Goal: Information Seeking & Learning: Find specific fact

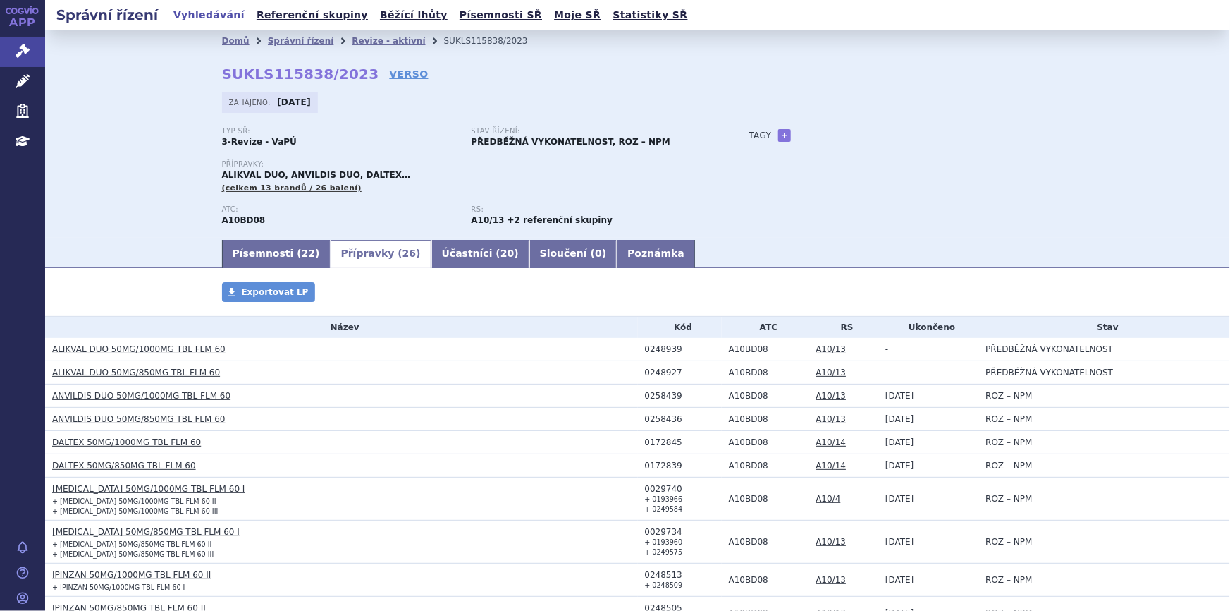
scroll to position [130, 0]
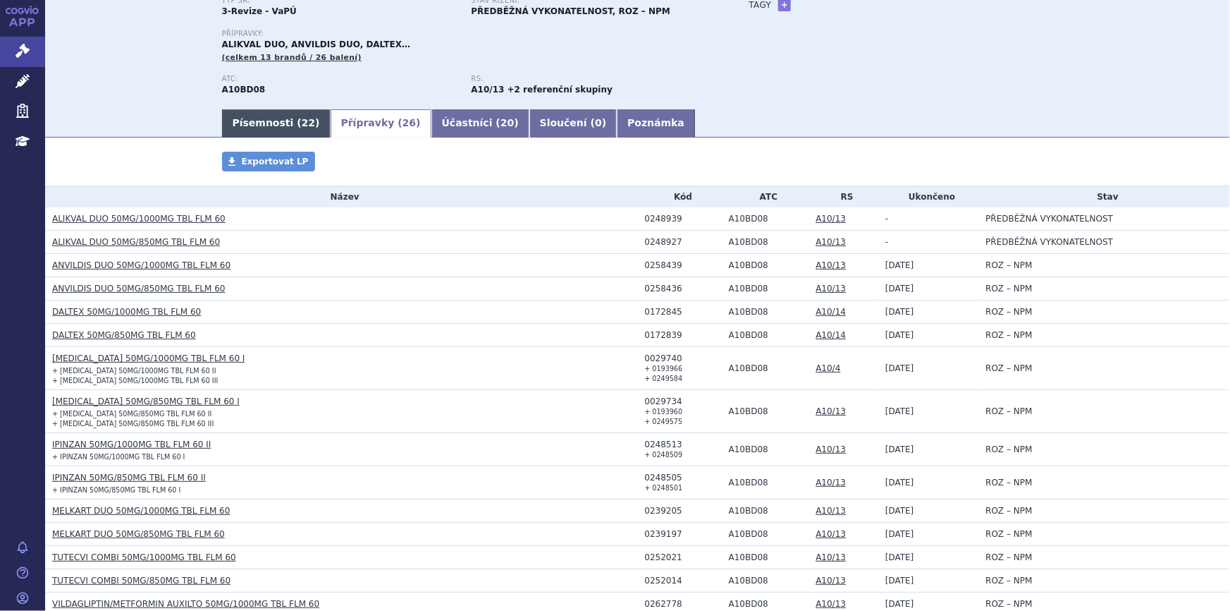
click at [244, 128] on link "Písemnosti ( 22 )" at bounding box center [276, 123] width 109 height 28
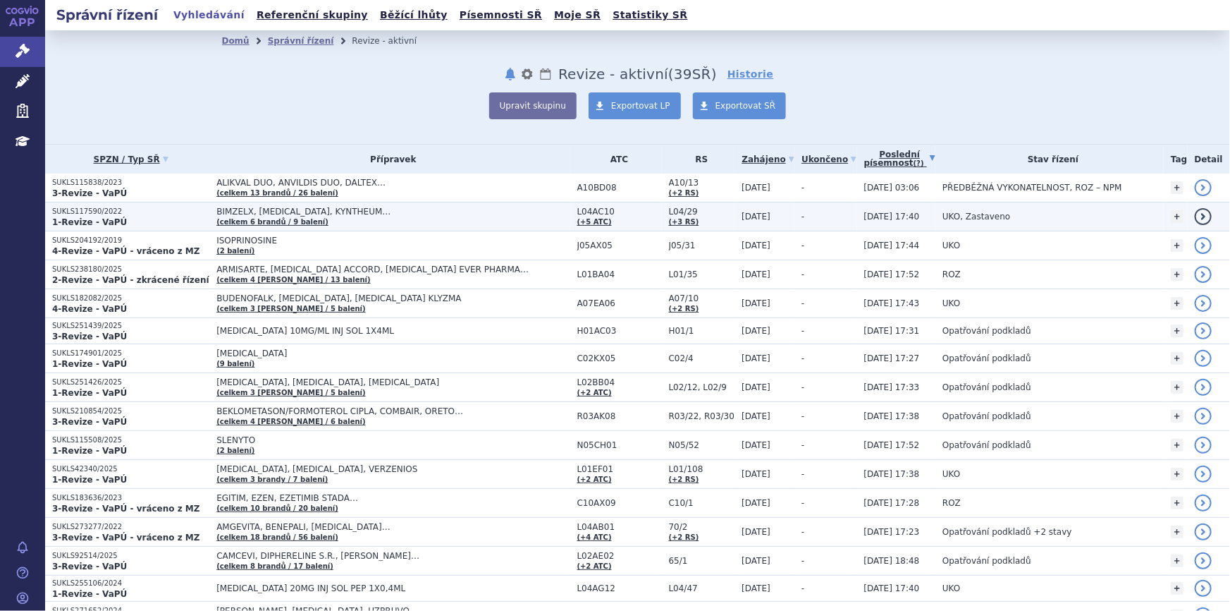
click at [783, 212] on td "19.06.2022" at bounding box center [765, 216] width 60 height 29
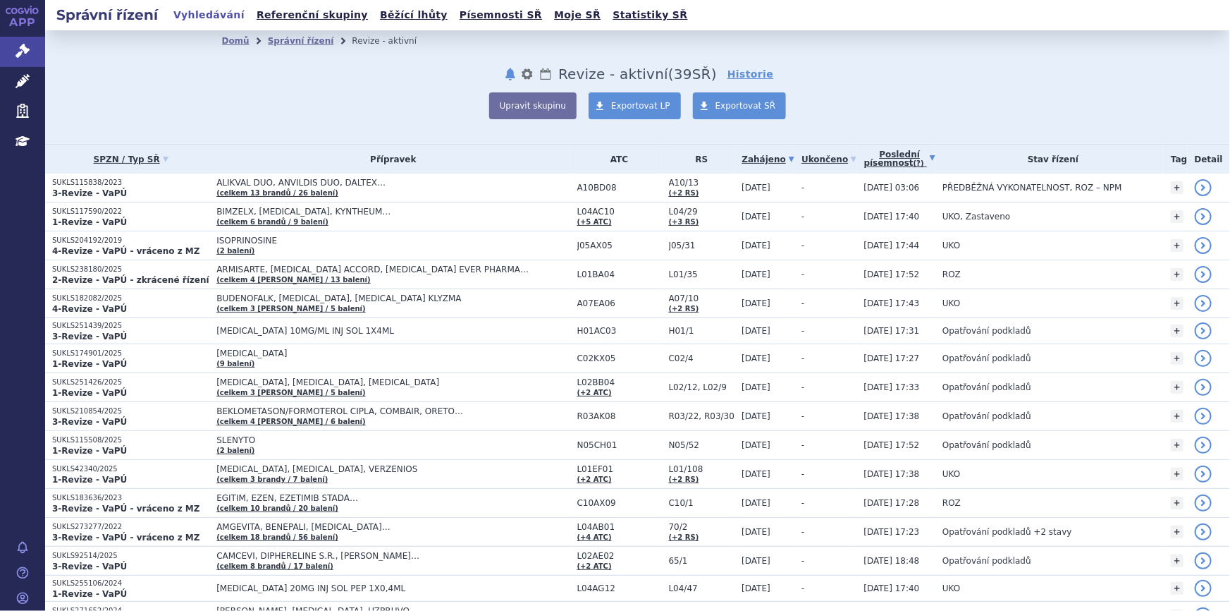
click at [771, 157] on link "Zahájeno" at bounding box center [768, 159] width 53 height 20
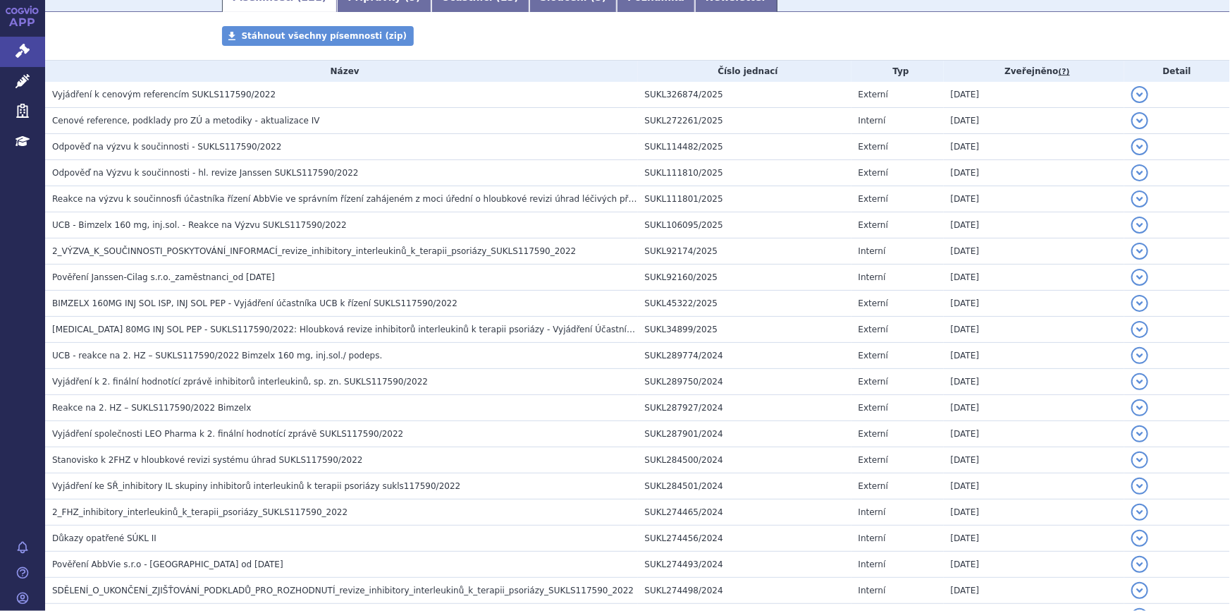
scroll to position [128, 0]
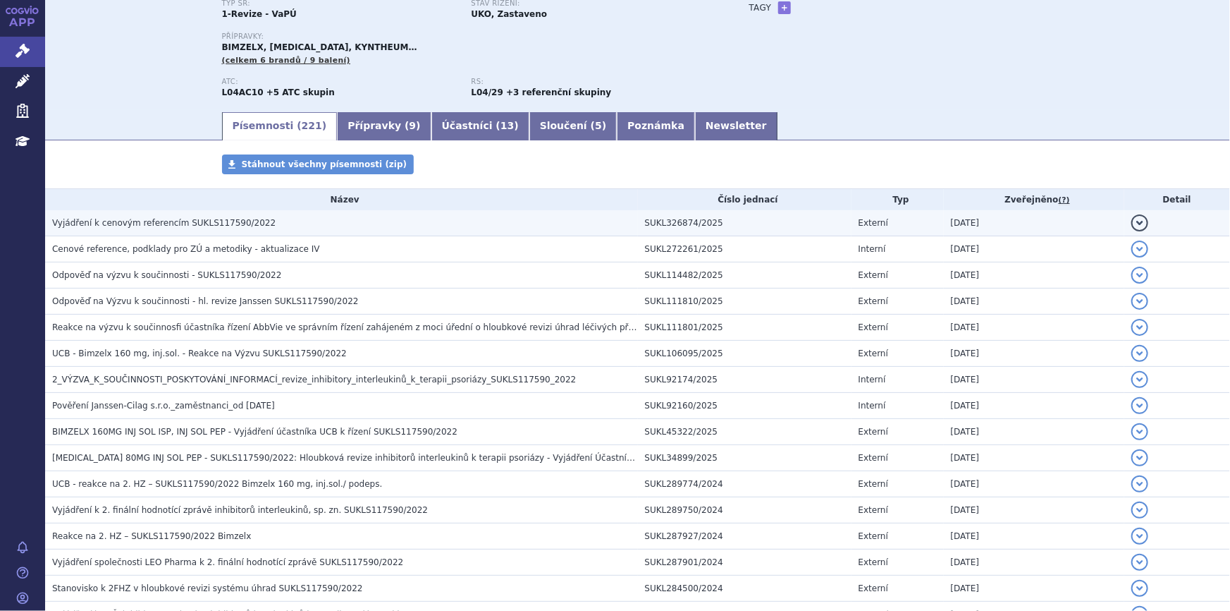
click at [210, 221] on span "Vyjádření k cenovým referencím SUKLS117590/2022" at bounding box center [164, 223] width 224 height 10
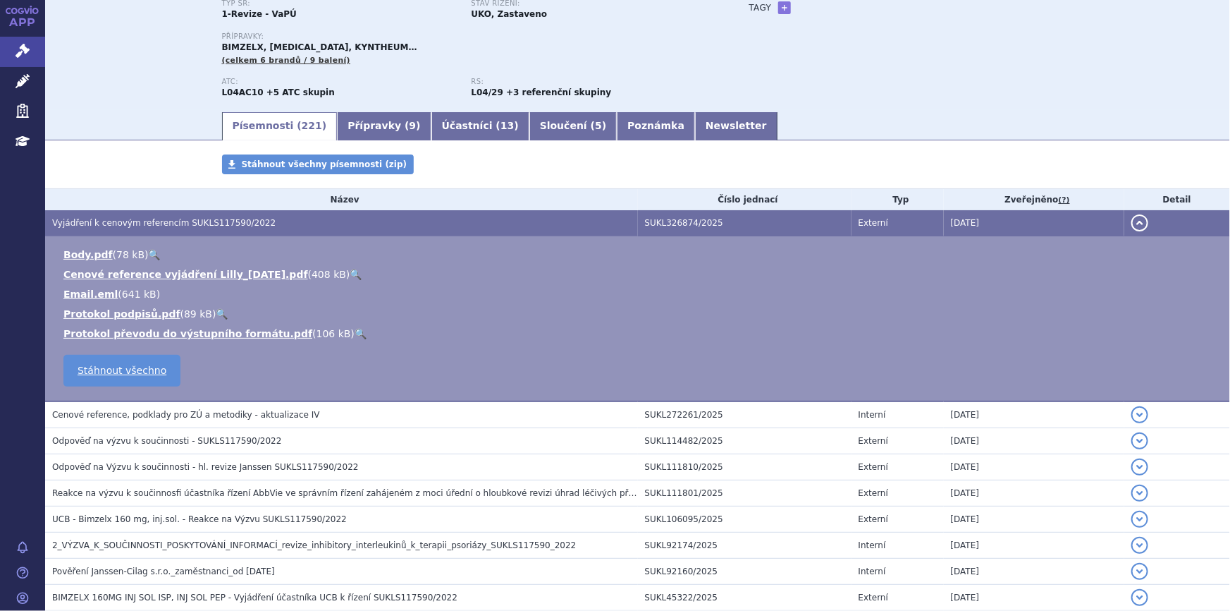
scroll to position [0, 0]
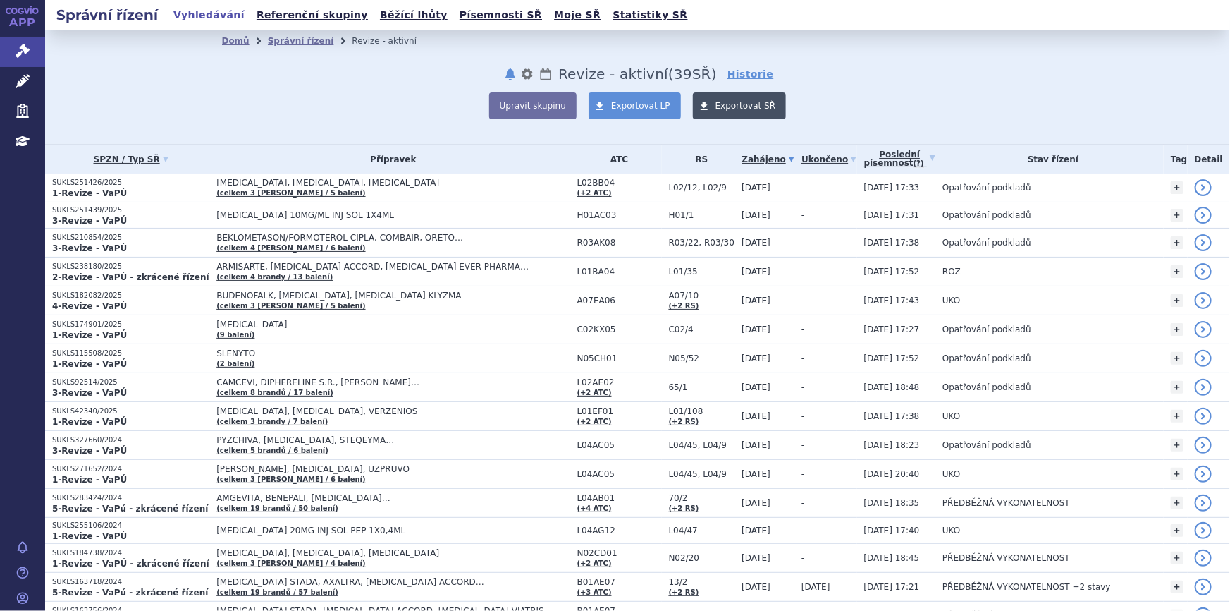
click at [718, 111] on link "Exportovat SŘ" at bounding box center [740, 105] width 94 height 27
click at [423, 84] on div "Domů Správní řízení Revize - aktivní notifikace nastavení Přejmenovat Smazat Lh…" at bounding box center [638, 85] width 888 height 68
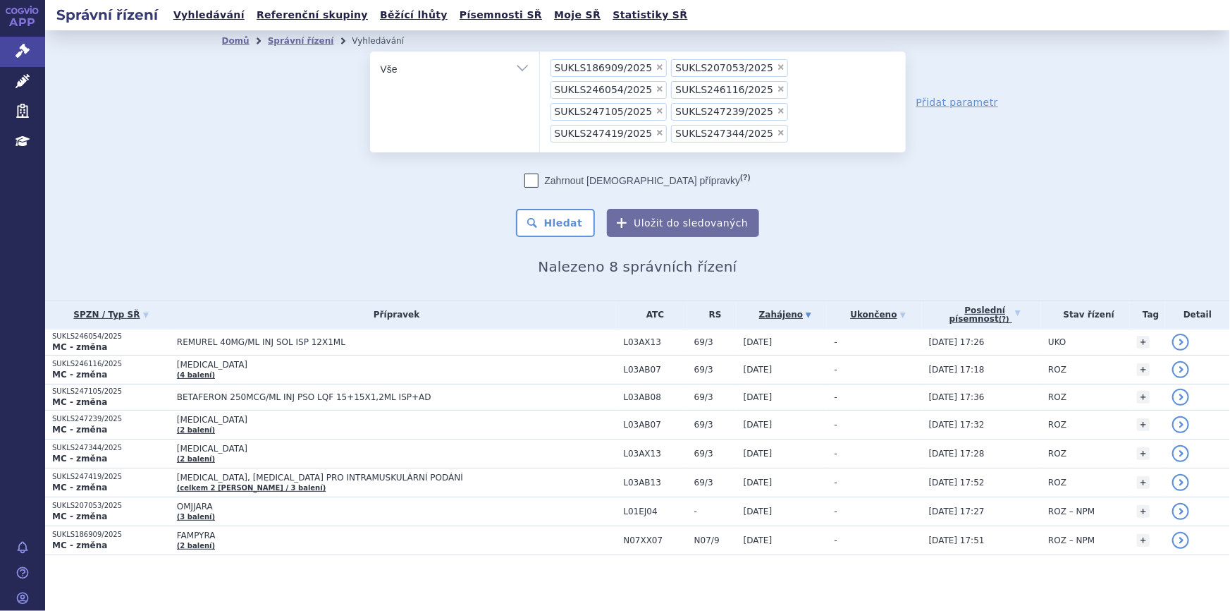
click at [656, 68] on span "×" at bounding box center [660, 67] width 8 height 8
click at [540, 68] on select "SUKLS186909/2025 SUKLS207053/2025 SUKLS246054/2025 SUKLS246116/2025 SUKLS247105…" at bounding box center [539, 68] width 1 height 35
click at [656, 68] on span "×" at bounding box center [660, 67] width 8 height 8
click at [540, 68] on select "SUKLS186909/2025 SUKLS207053/2025 SUKLS246054/2025 SUKLS246116/2025 SUKLS247105…" at bounding box center [539, 68] width 1 height 35
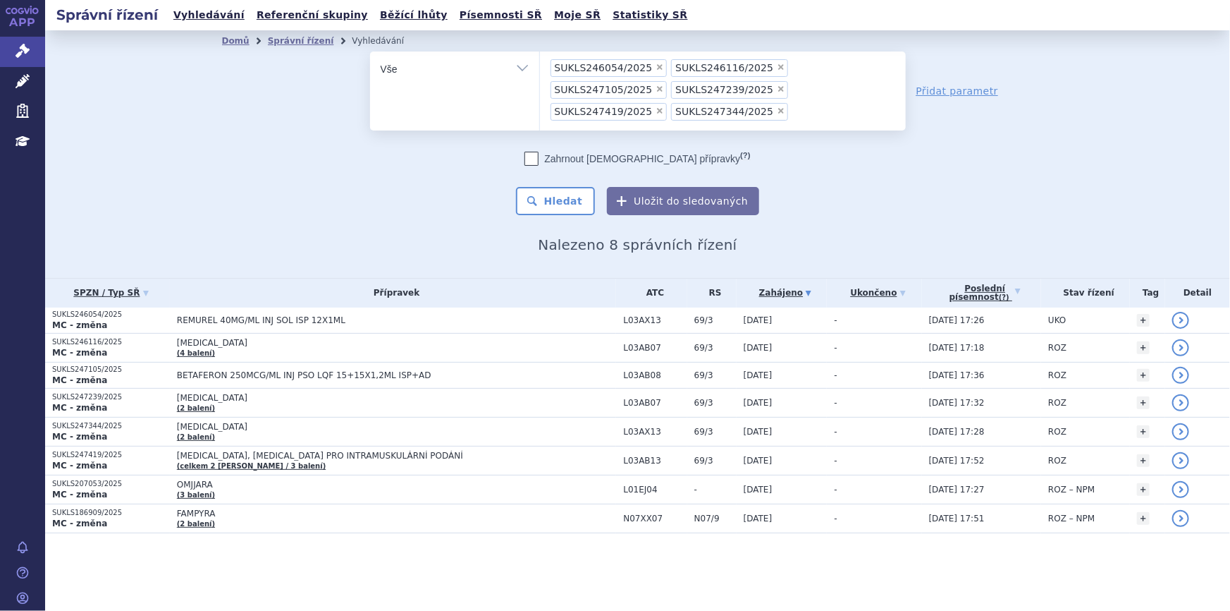
click at [656, 68] on span "×" at bounding box center [660, 67] width 8 height 8
click at [540, 68] on select "SUKLS186909/2025 SUKLS207053/2025 SUKLS246054/2025 SUKLS246116/2025 SUKLS247105…" at bounding box center [539, 68] width 1 height 35
click at [656, 68] on span "×" at bounding box center [660, 67] width 8 height 8
click at [540, 68] on select "SUKLS186909/2025 SUKLS207053/2025 SUKLS246054/2025 SUKLS246116/2025 SUKLS247105…" at bounding box center [539, 68] width 1 height 35
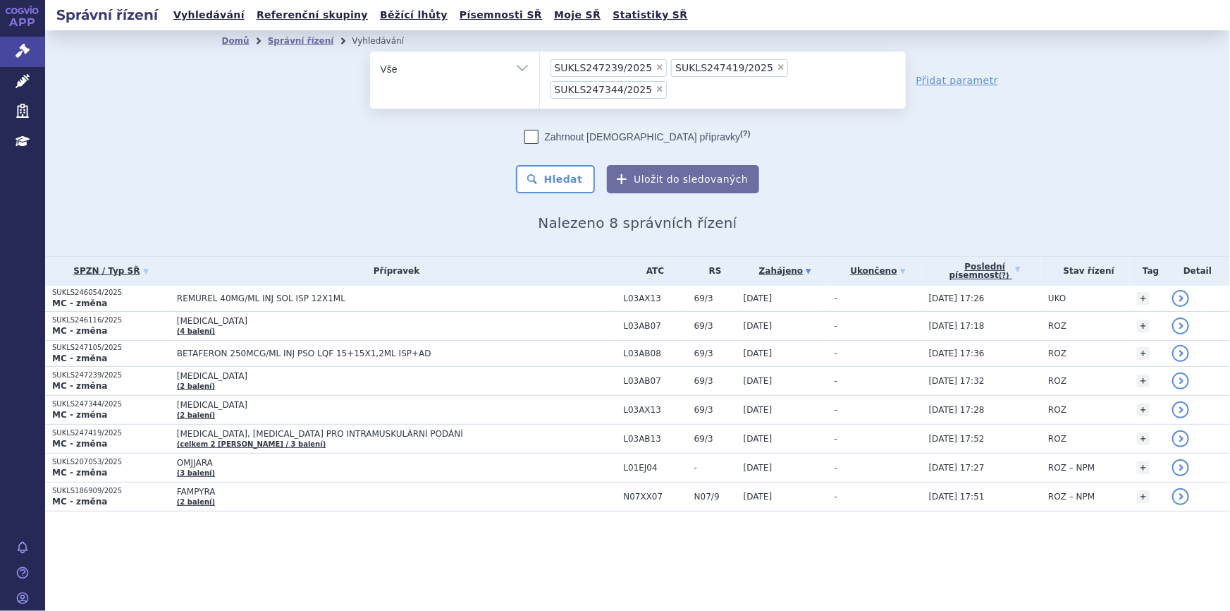
click at [656, 68] on span "×" at bounding box center [660, 67] width 8 height 8
click at [540, 68] on select "SUKLS186909/2025 SUKLS207053/2025 SUKLS246054/2025 SUKLS246116/2025 SUKLS247105…" at bounding box center [539, 68] width 1 height 35
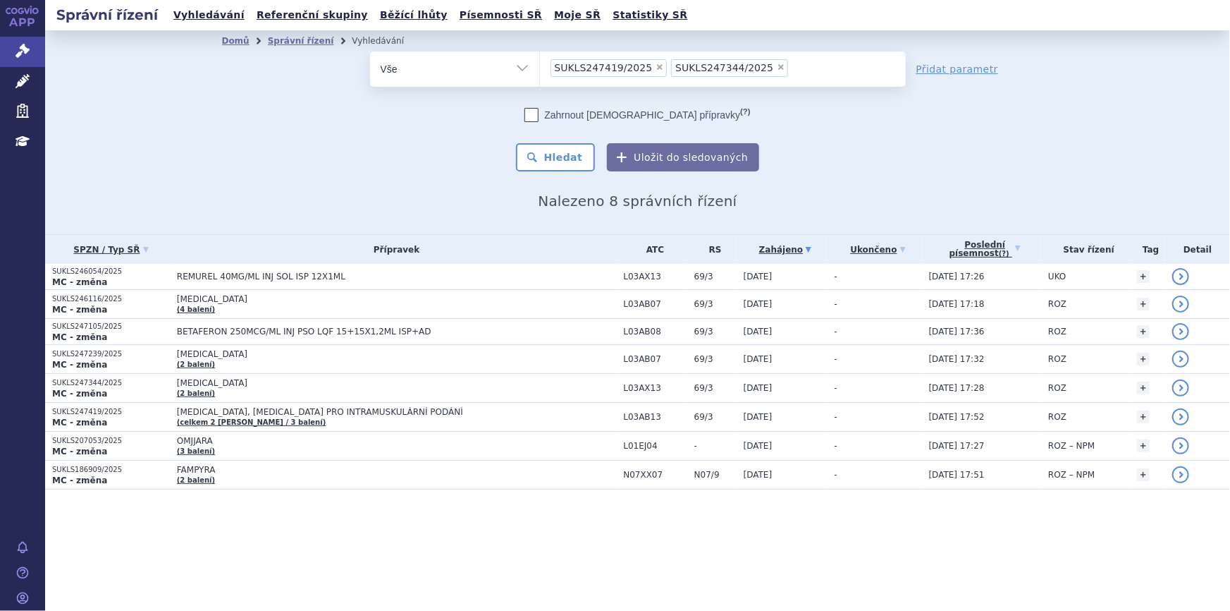
click at [656, 68] on span "×" at bounding box center [660, 67] width 8 height 8
click at [540, 68] on select "SUKLS186909/2025 SUKLS207053/2025 SUKLS246054/2025 SUKLS246116/2025 SUKLS247105…" at bounding box center [539, 68] width 1 height 35
select select "SUKLS247344/2025"
click at [540, 68] on select "SUKLS186909/2025 SUKLS207053/2025 SUKLS246054/2025 SUKLS246116/2025 SUKLS247105…" at bounding box center [539, 68] width 1 height 35
select select
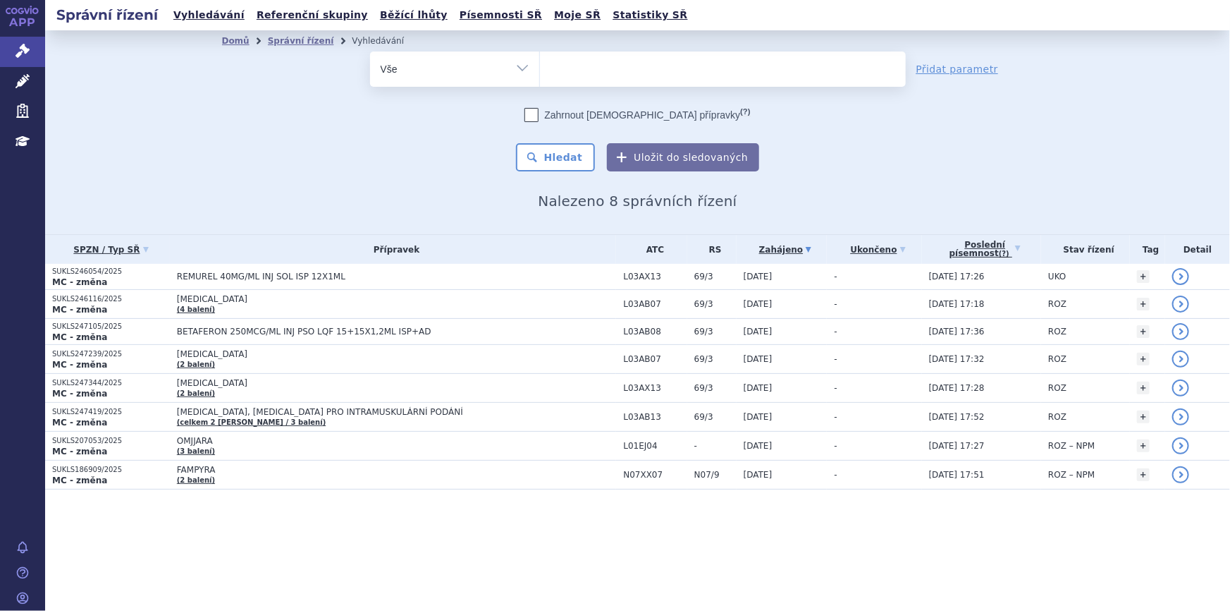
click at [644, 68] on ul at bounding box center [723, 66] width 366 height 30
click at [540, 68] on select "SUKLS186909/2025 SUKLS207053/2025 SUKLS246054/2025 SUKLS246116/2025 SUKLS247105…" at bounding box center [539, 68] width 1 height 35
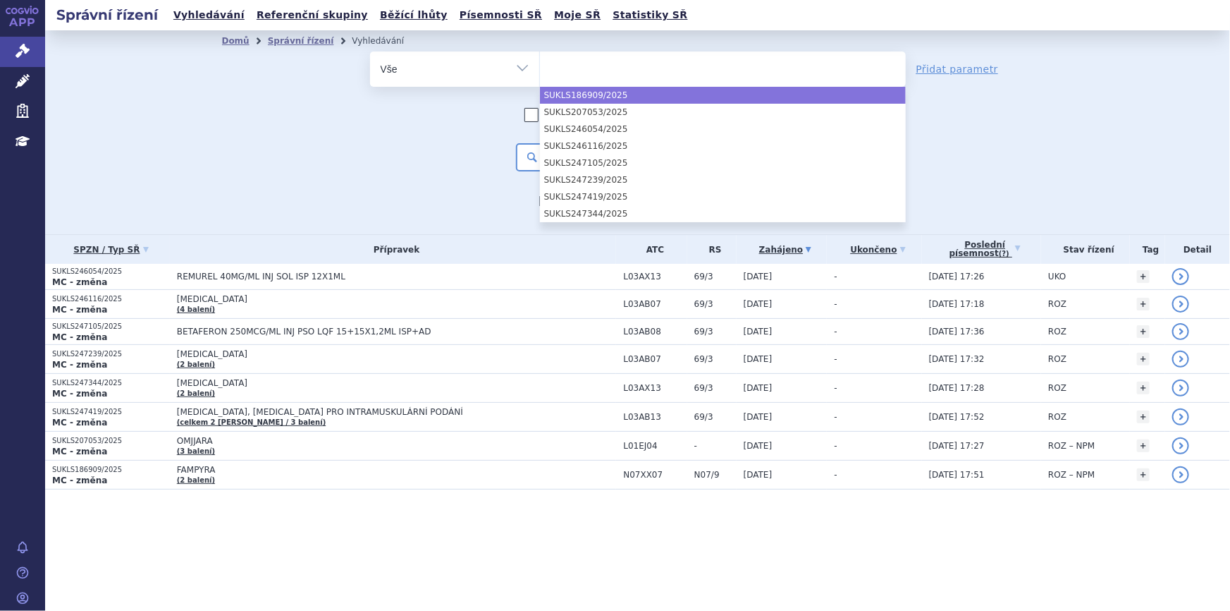
paste input "SUKLS186909/2025"
type input "SUKLS186909/2025"
select select "SUKLS186909/2025"
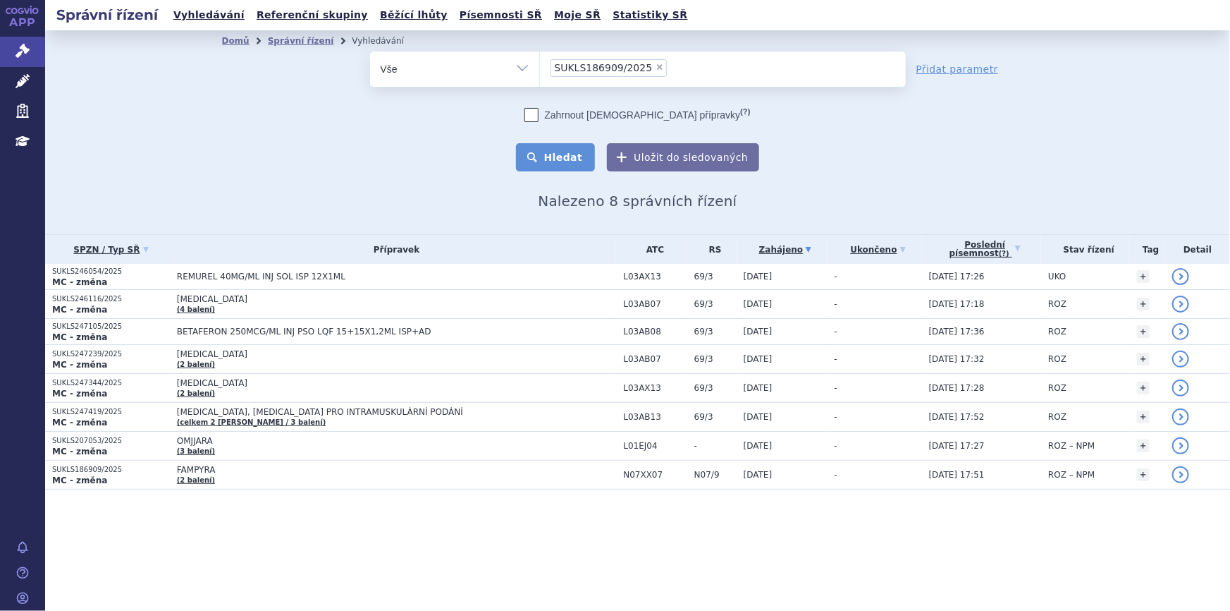
click at [575, 155] on button "Hledat" at bounding box center [556, 157] width 80 height 28
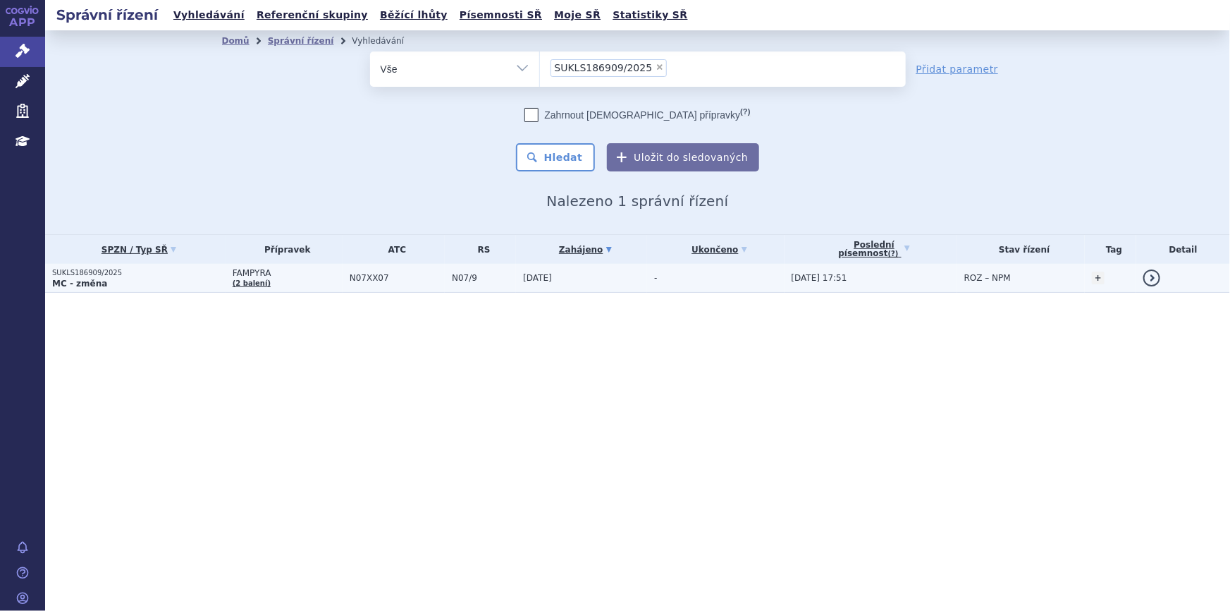
click at [374, 274] on span "N07XX07" at bounding box center [397, 278] width 95 height 10
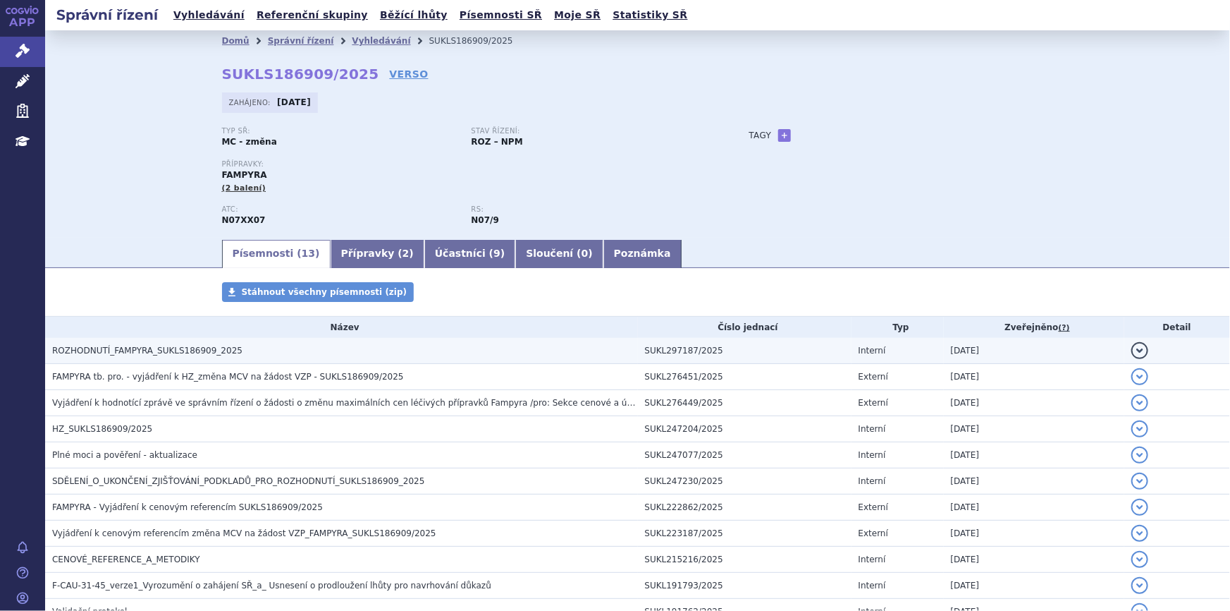
click at [766, 355] on td "SUKL297187/2025" at bounding box center [745, 351] width 214 height 26
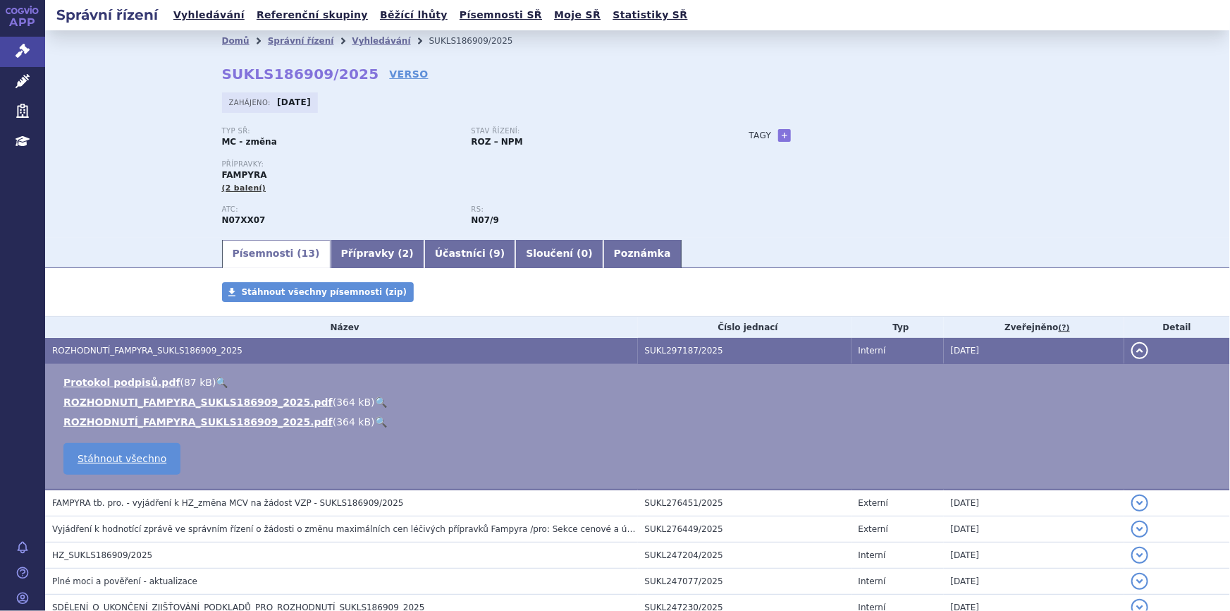
click at [375, 400] on link "🔍" at bounding box center [381, 401] width 12 height 11
click at [357, 41] on link "Vyhledávání" at bounding box center [381, 41] width 59 height 10
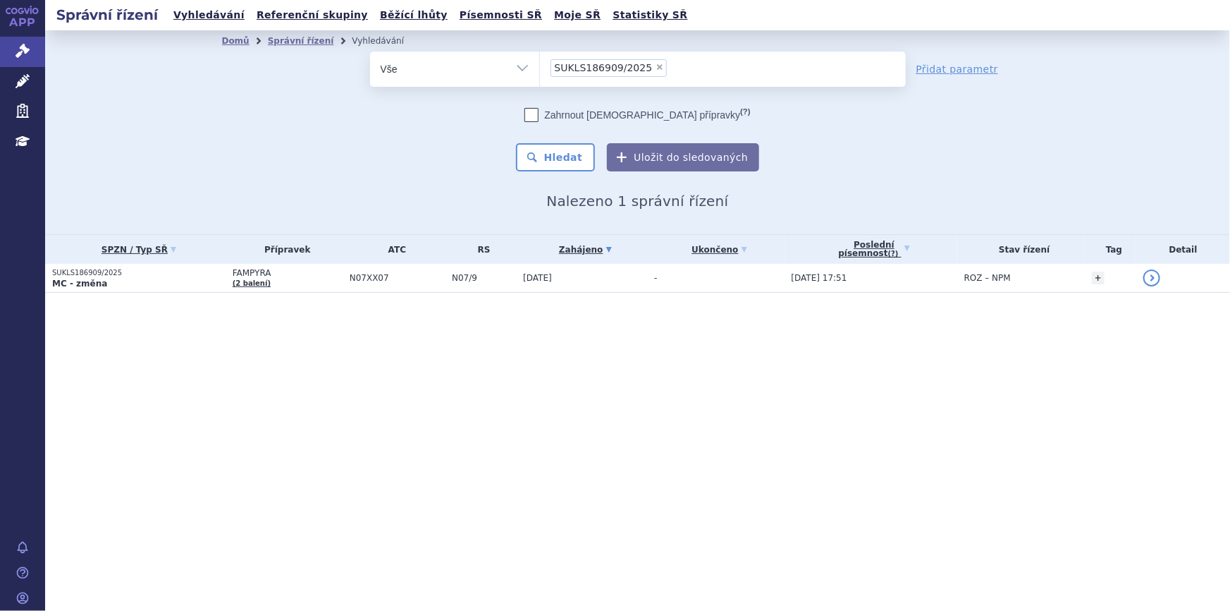
click at [656, 67] on span "×" at bounding box center [660, 67] width 8 height 8
click at [540, 67] on select "SUKLS186909/2025" at bounding box center [539, 68] width 1 height 35
select select
paste input "SUKLS185301/2025"
type input "SUKLS185301/2025"
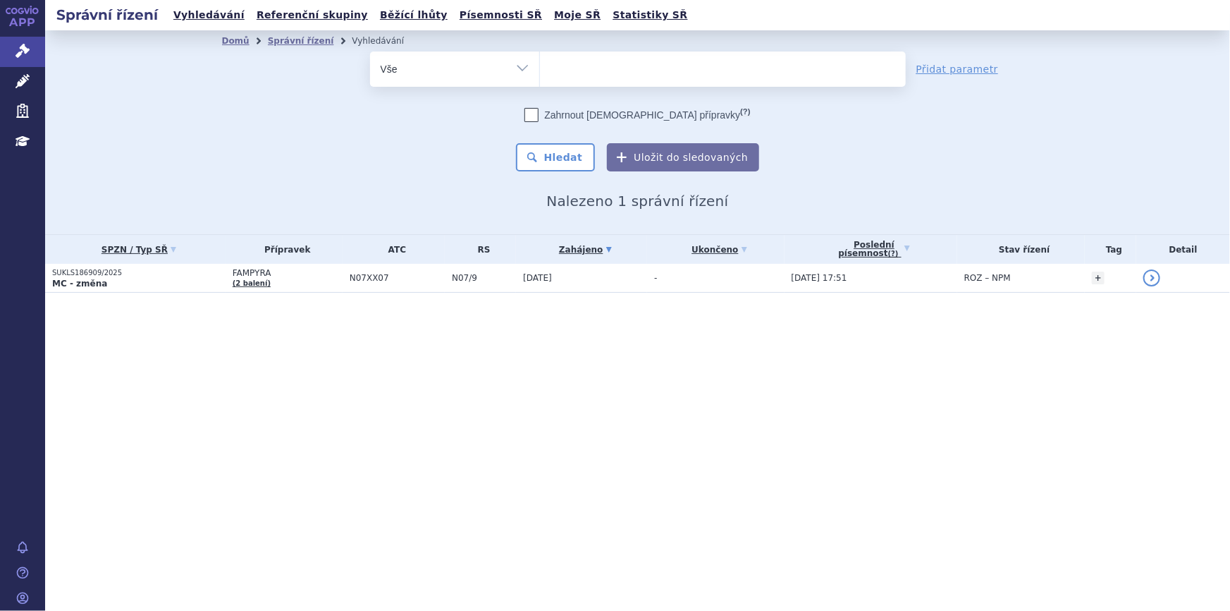
select select "SUKLS185301/2025"
click at [563, 162] on button "Hledat" at bounding box center [556, 157] width 80 height 28
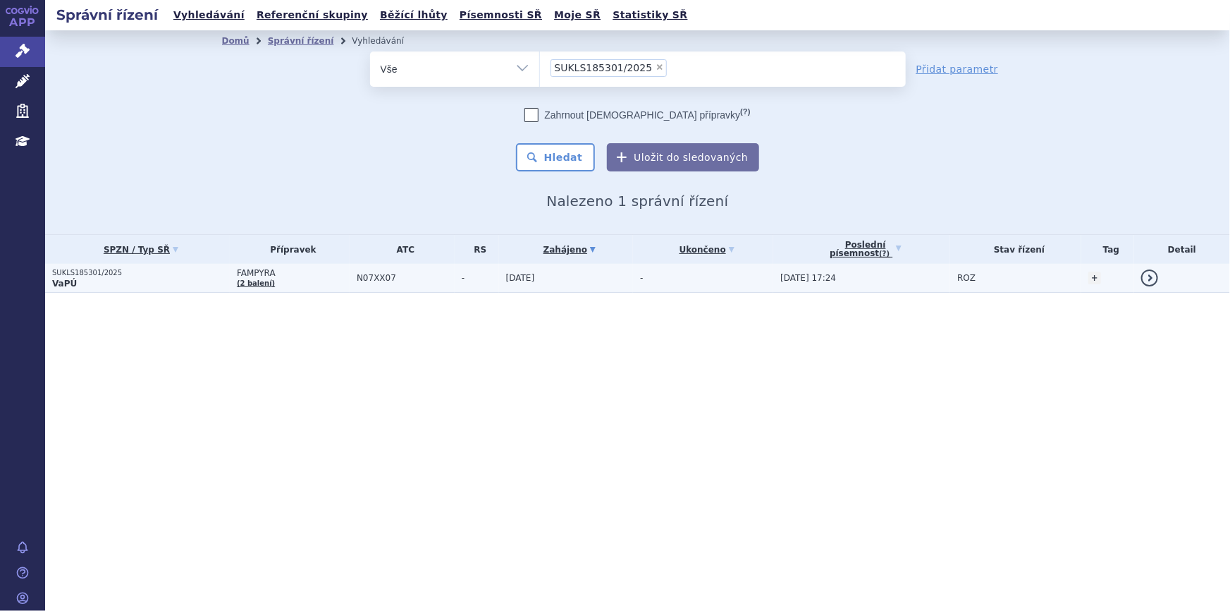
click at [477, 285] on td "-" at bounding box center [477, 278] width 44 height 29
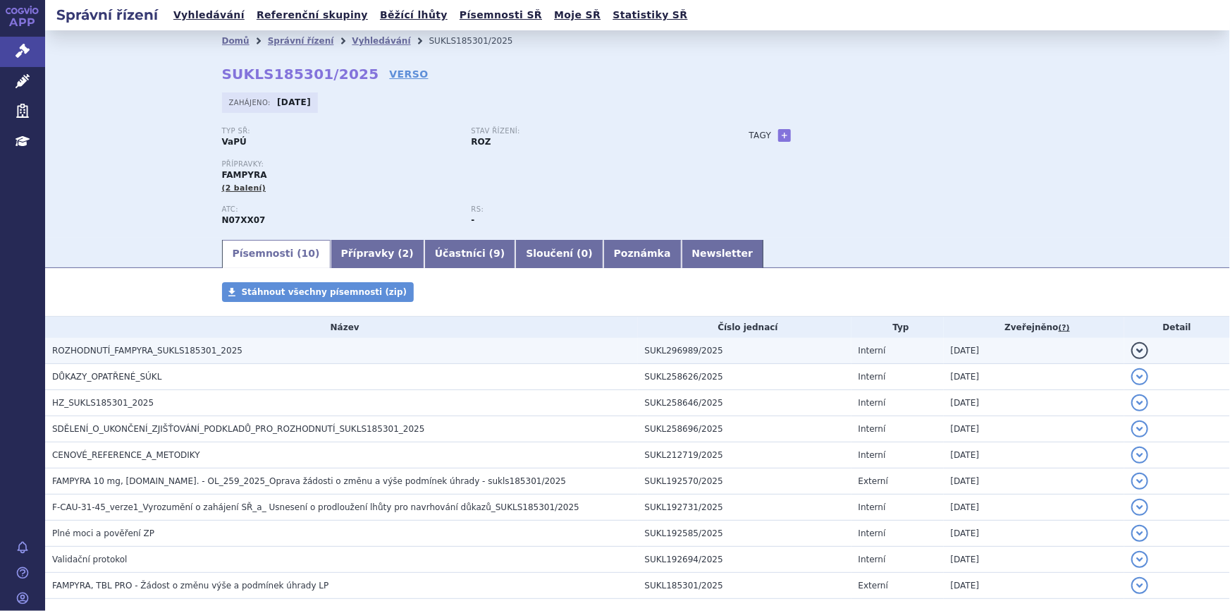
click at [308, 355] on h3 "ROZHODNUTÍ_FAMPYRA_SUKLS185301_2025" at bounding box center [345, 350] width 586 height 14
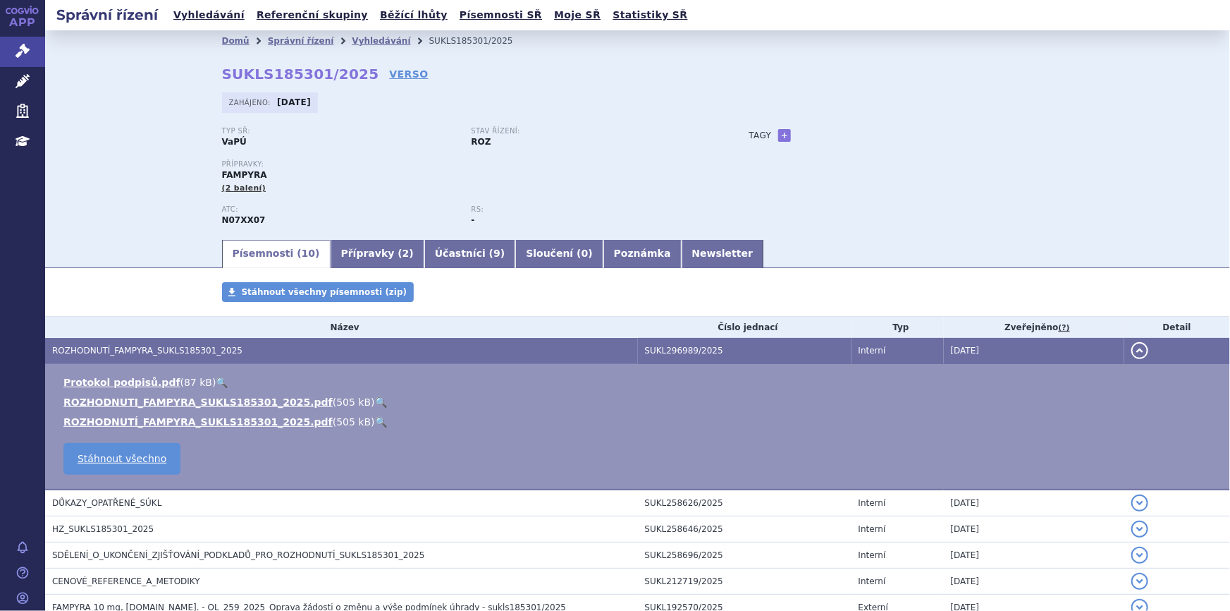
click at [375, 399] on link "🔍" at bounding box center [381, 401] width 12 height 11
click at [352, 44] on link "Vyhledávání" at bounding box center [381, 41] width 59 height 10
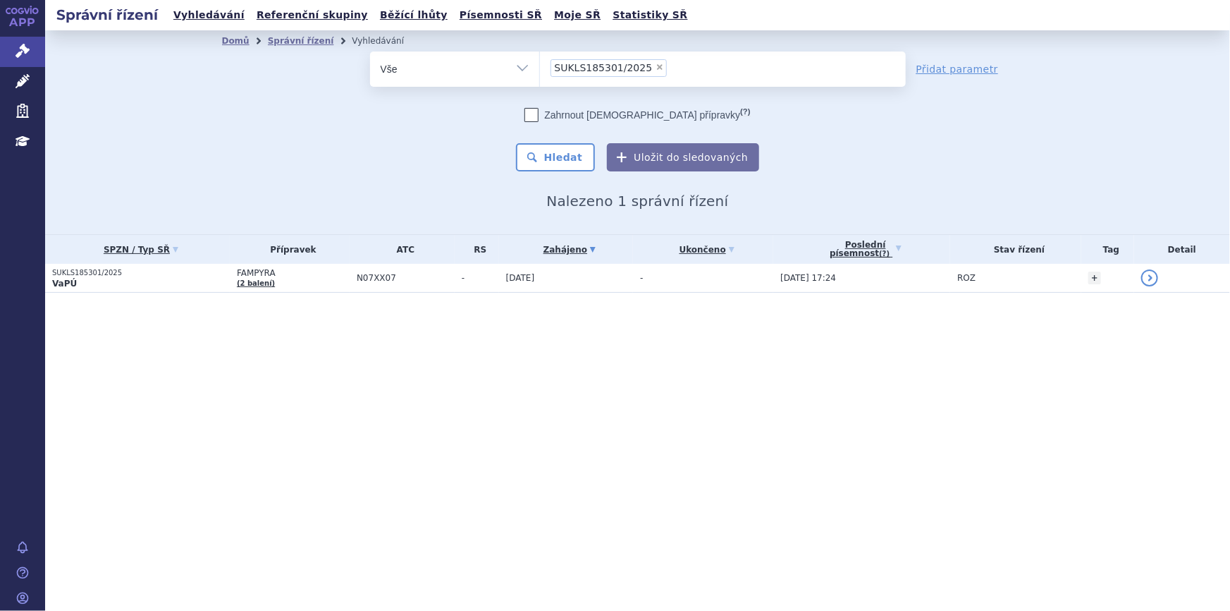
click at [641, 64] on li "× SUKLS185301/2025" at bounding box center [609, 68] width 117 height 18
click at [540, 64] on select "SUKLS185301/2025" at bounding box center [539, 68] width 1 height 35
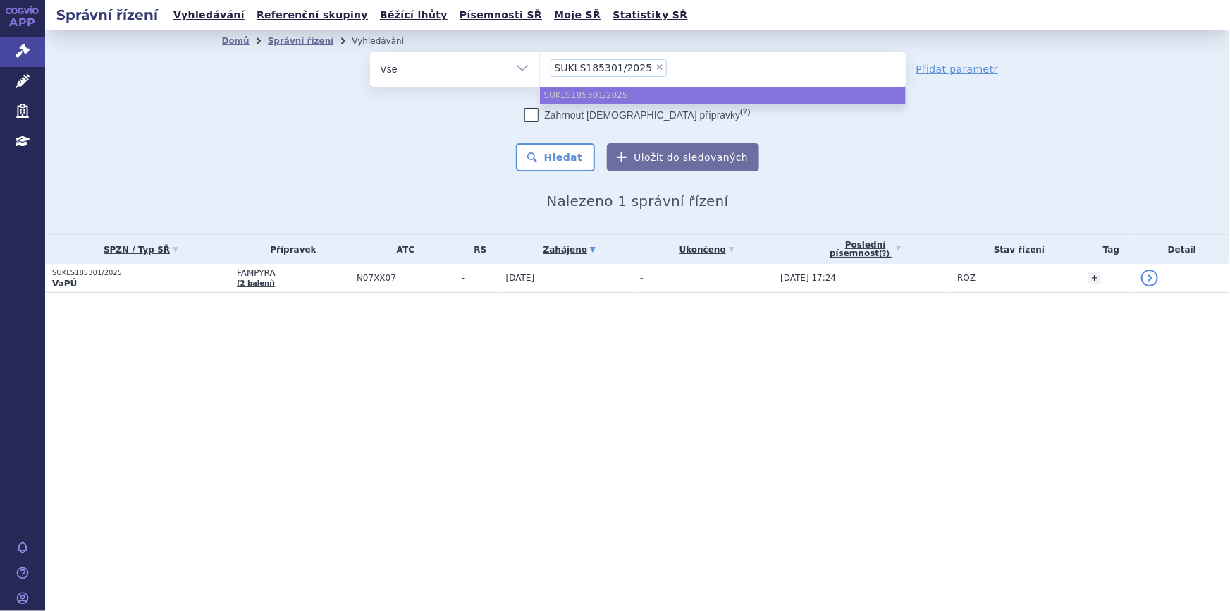
click at [656, 66] on span "×" at bounding box center [660, 67] width 8 height 8
click at [540, 66] on select "SUKLS185301/2025" at bounding box center [539, 68] width 1 height 35
select select
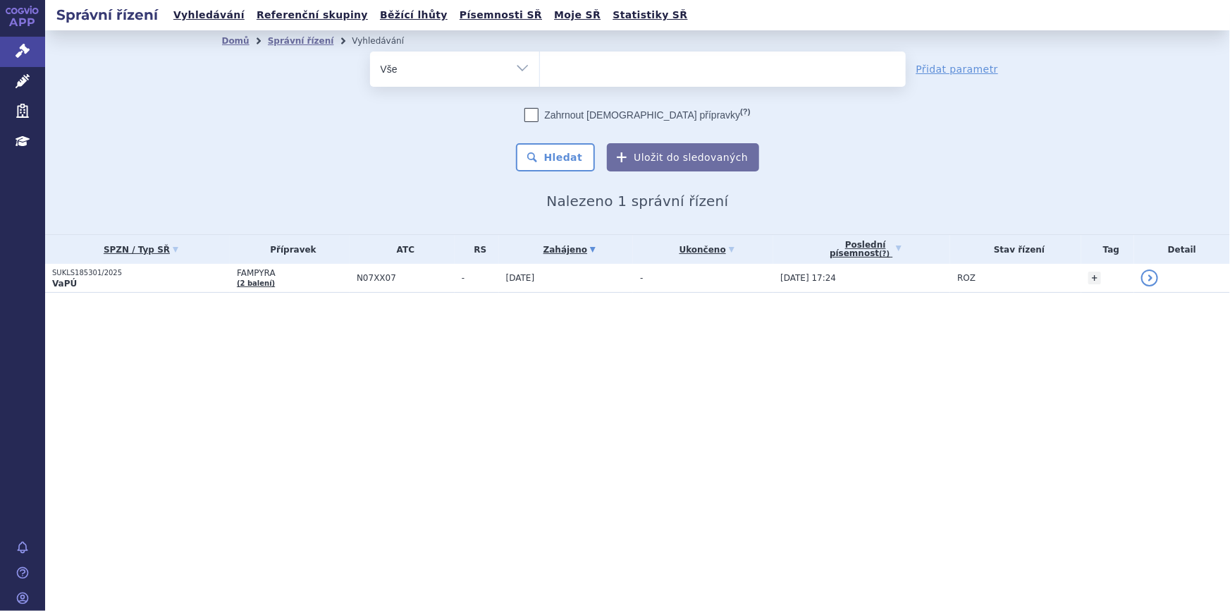
click at [645, 66] on ul at bounding box center [723, 66] width 366 height 30
click at [540, 66] on select "SUKLS185301/2025" at bounding box center [539, 68] width 1 height 35
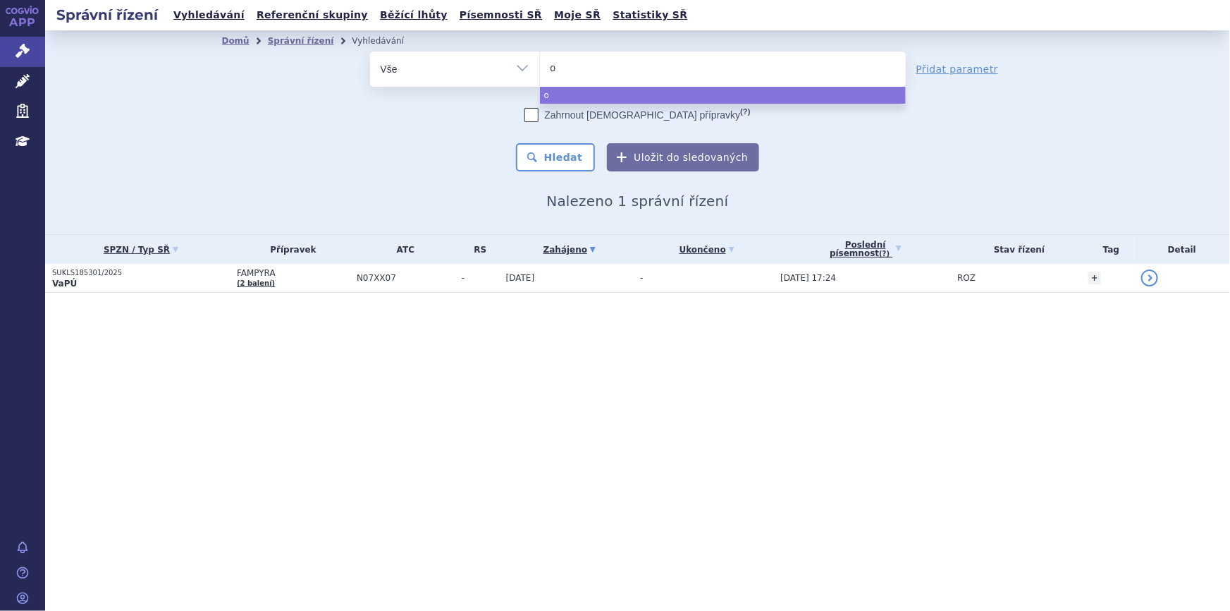
type input "om"
type input "omjj"
type input "omjja"
type input "omjjar"
type input "omjjara"
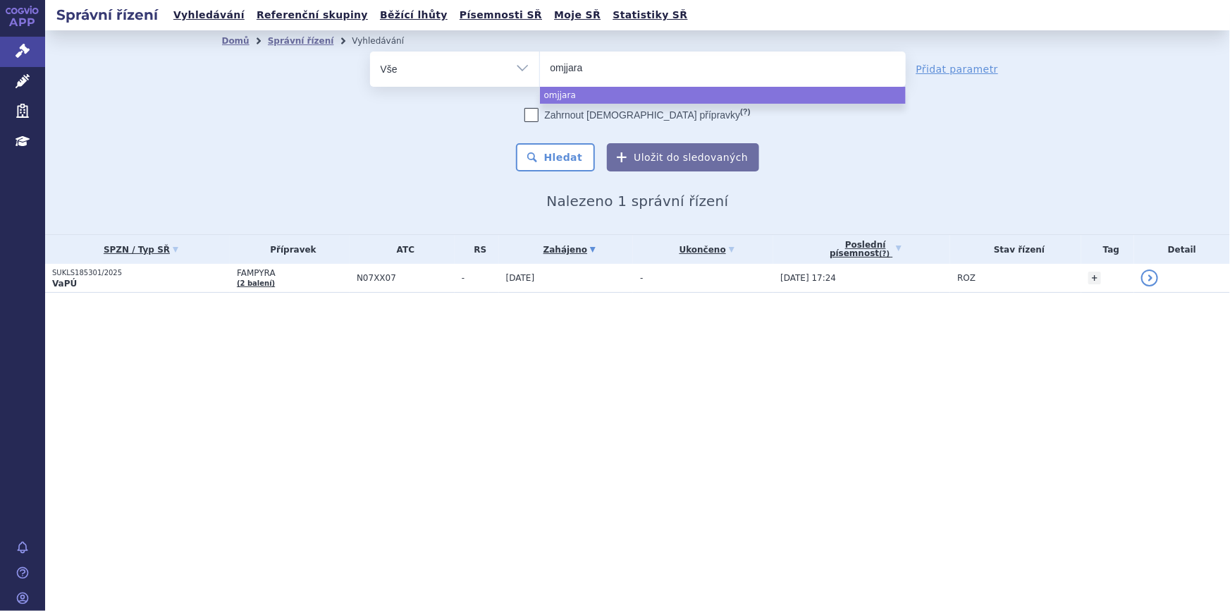
select select "omjjara"
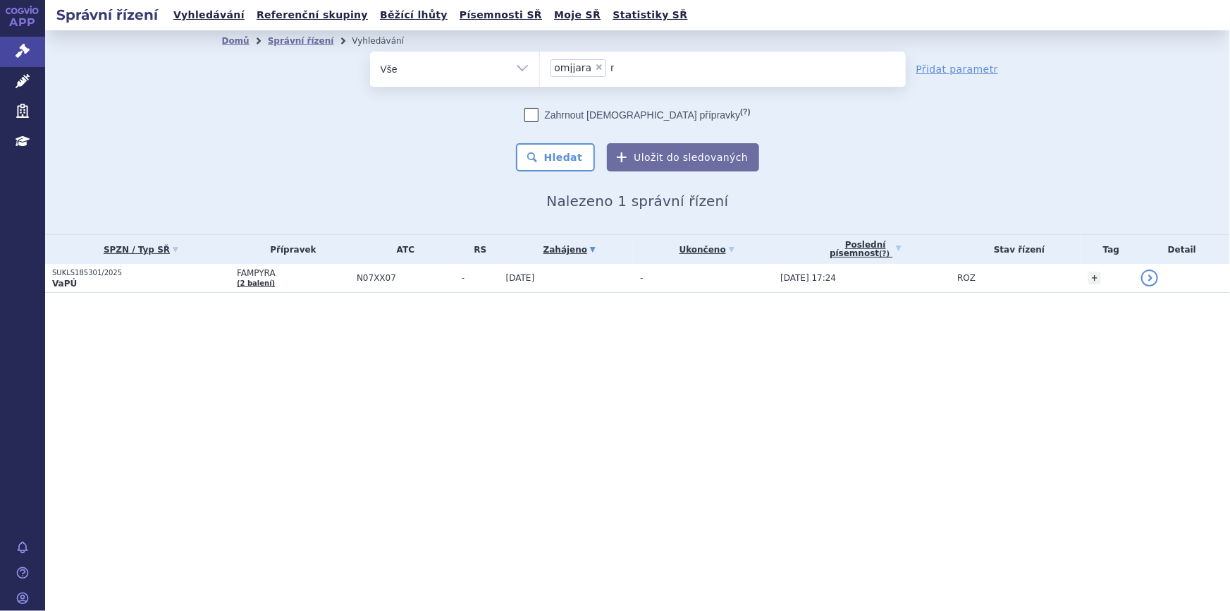
type input "re"
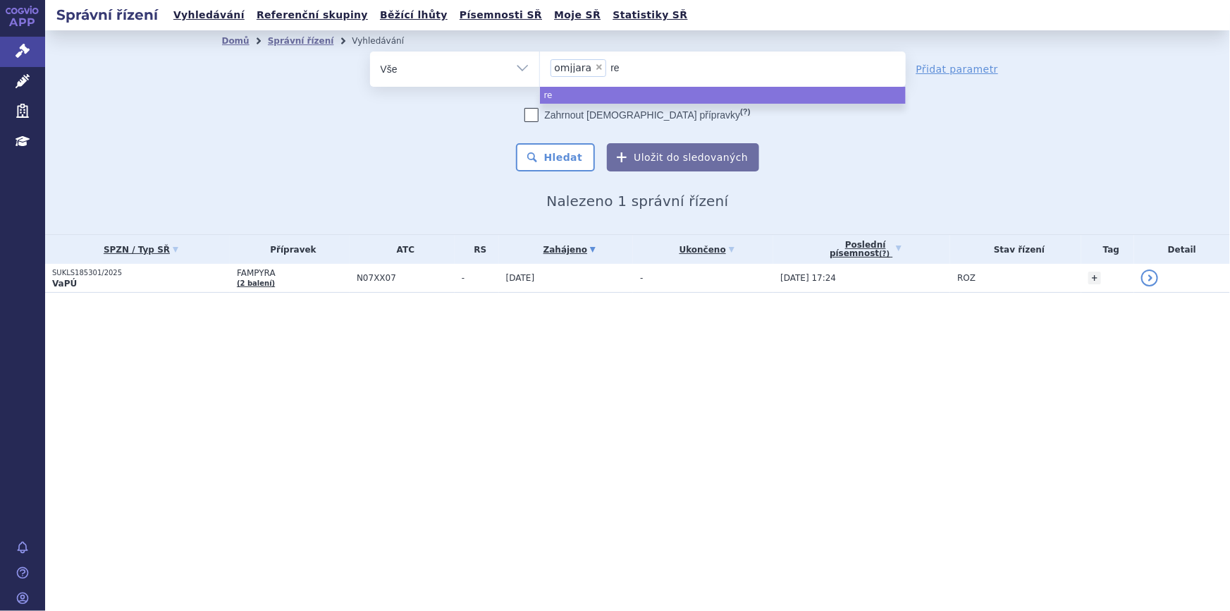
type input "rem"
type input "remue"
type input "remuel"
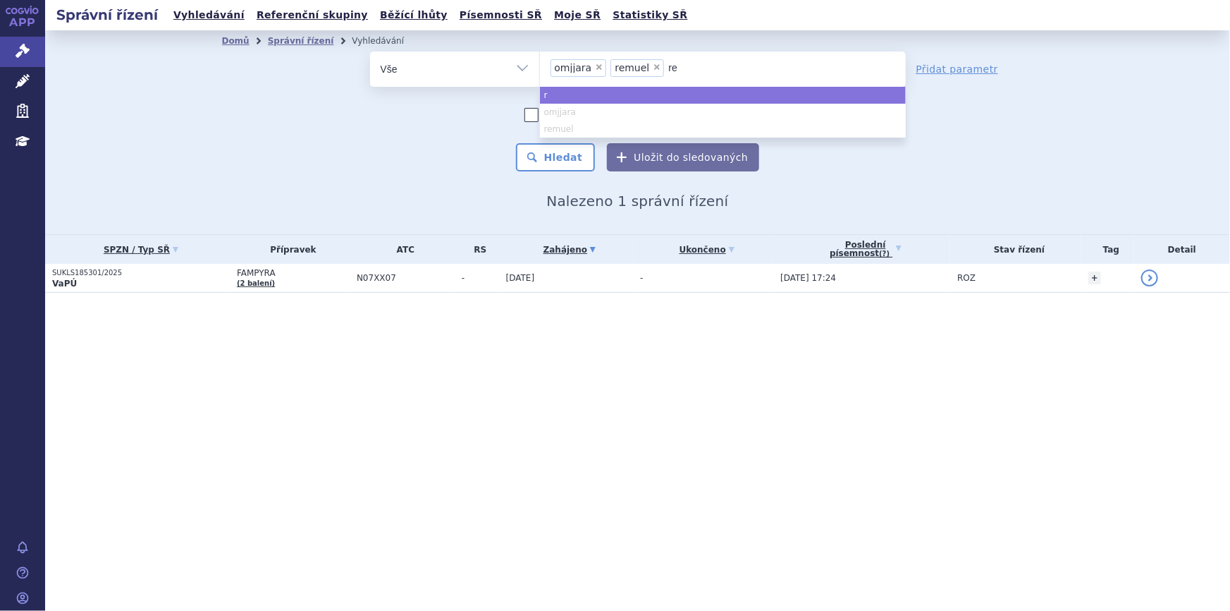
type input "reb"
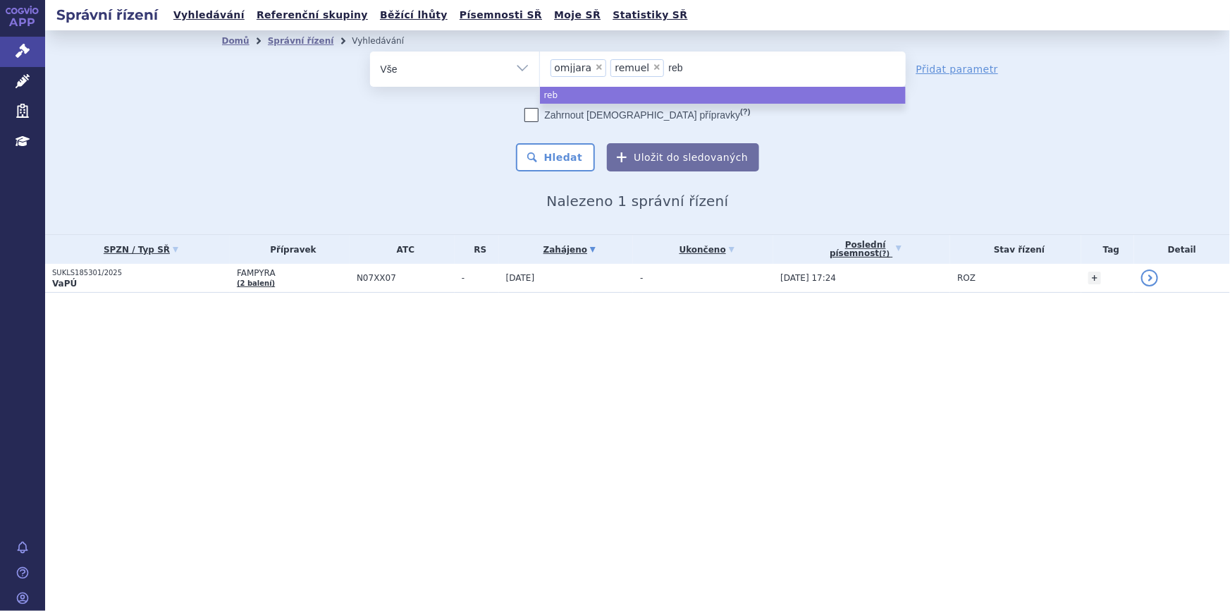
type input "rebi"
type input "rebig"
type input "rebi"
type input "[MEDICAL_DATA]"
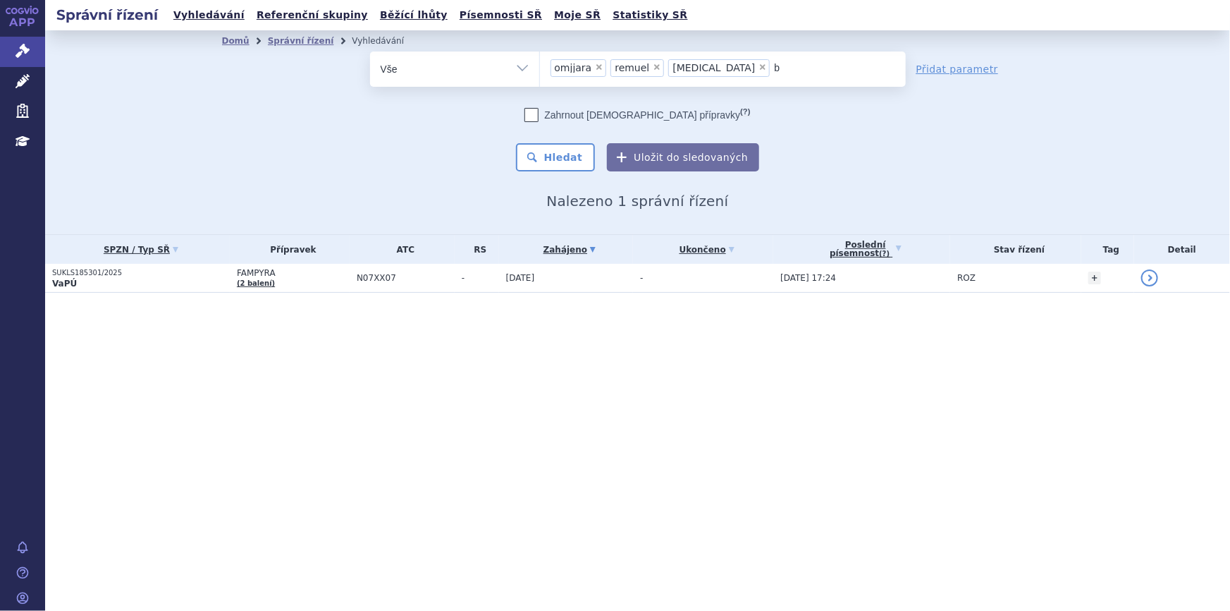
type input "be"
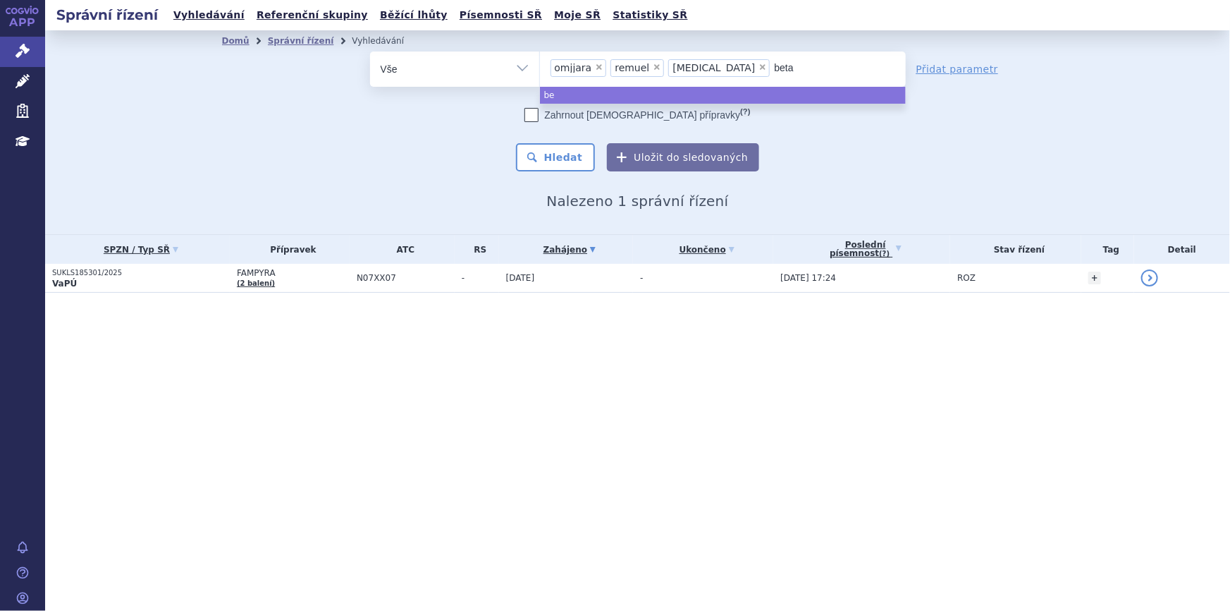
type input "betaf"
type input "betafer"
type input "betafero"
type input "betaferon"
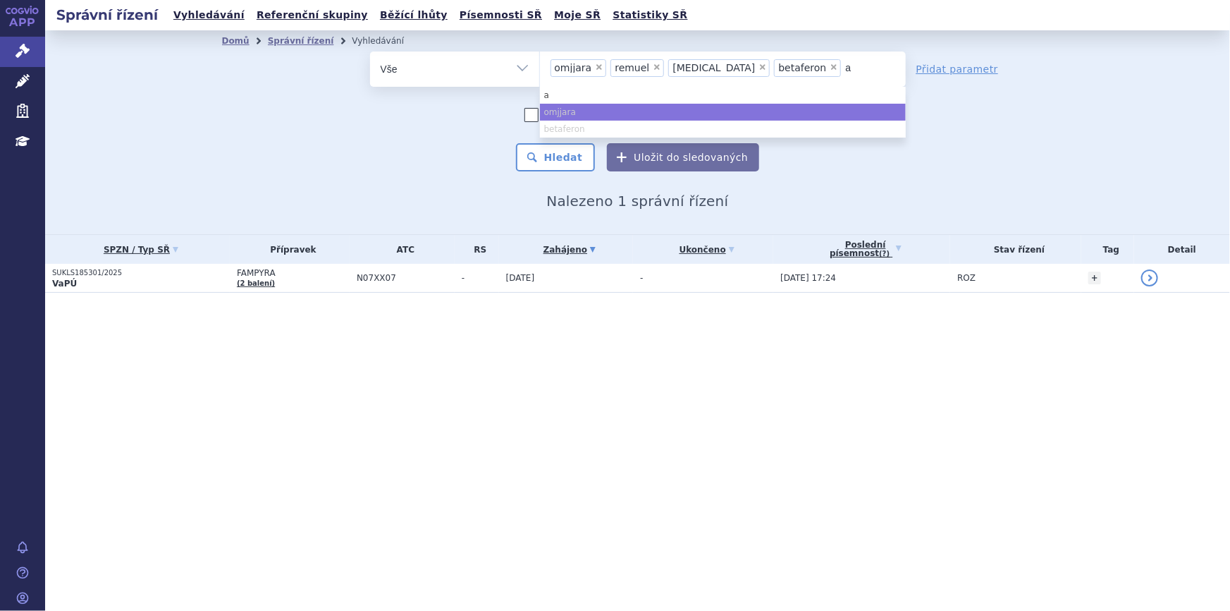
type input "av"
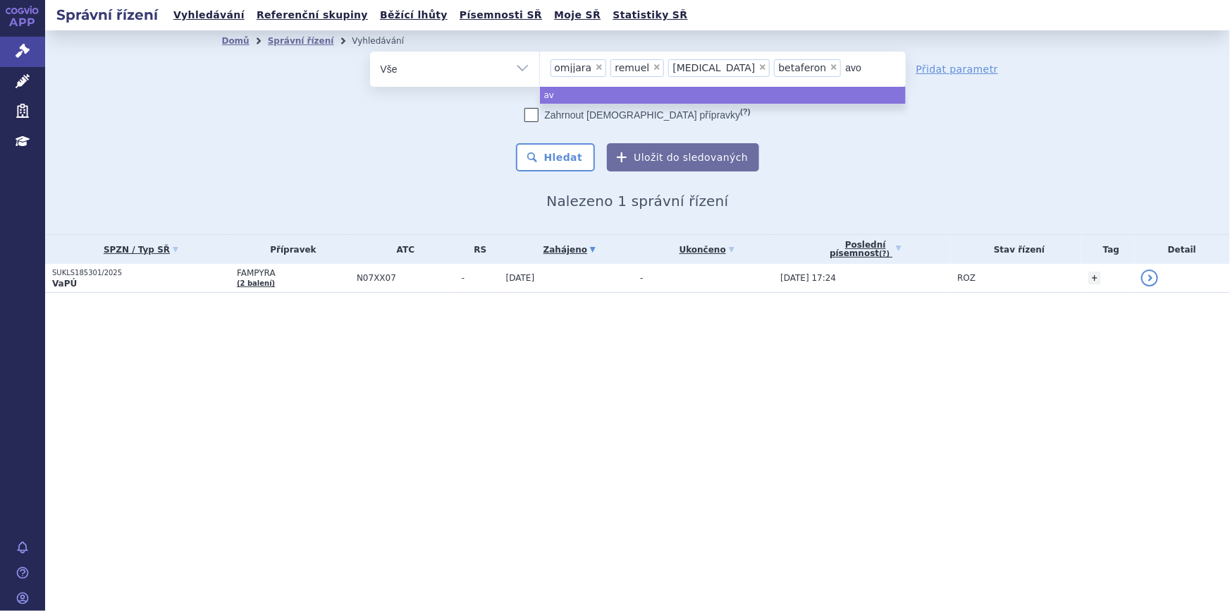
type input "avon"
type input "avone"
type input "[MEDICAL_DATA]"
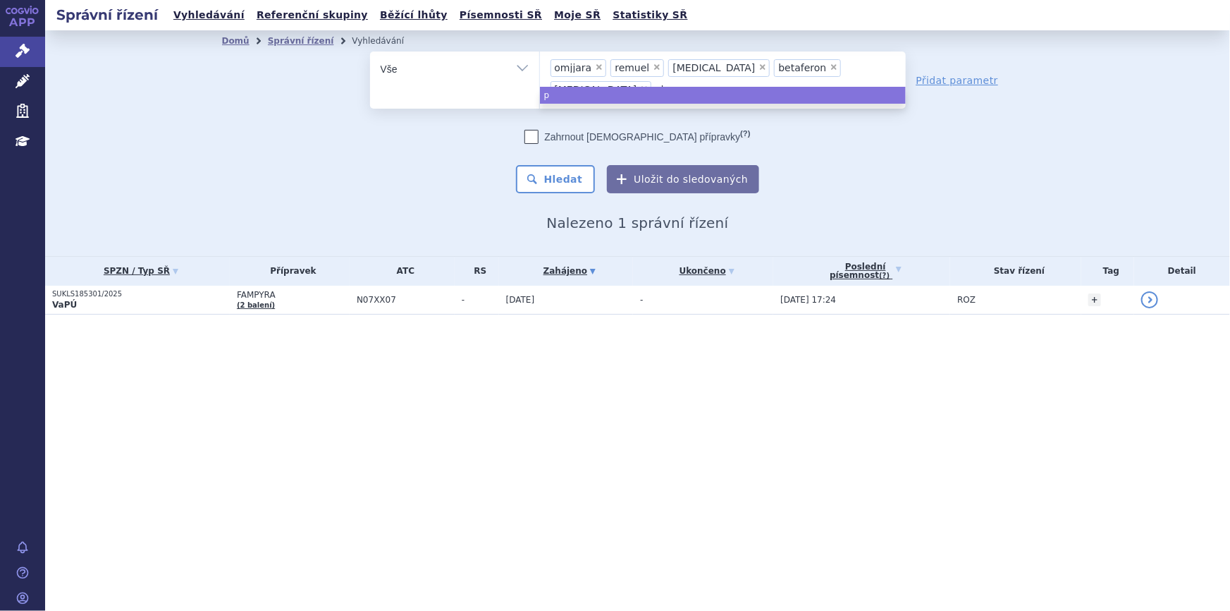
type input "ple"
type input "pleg"
type input "plegr"
type input "plegrid"
type input "[MEDICAL_DATA]"
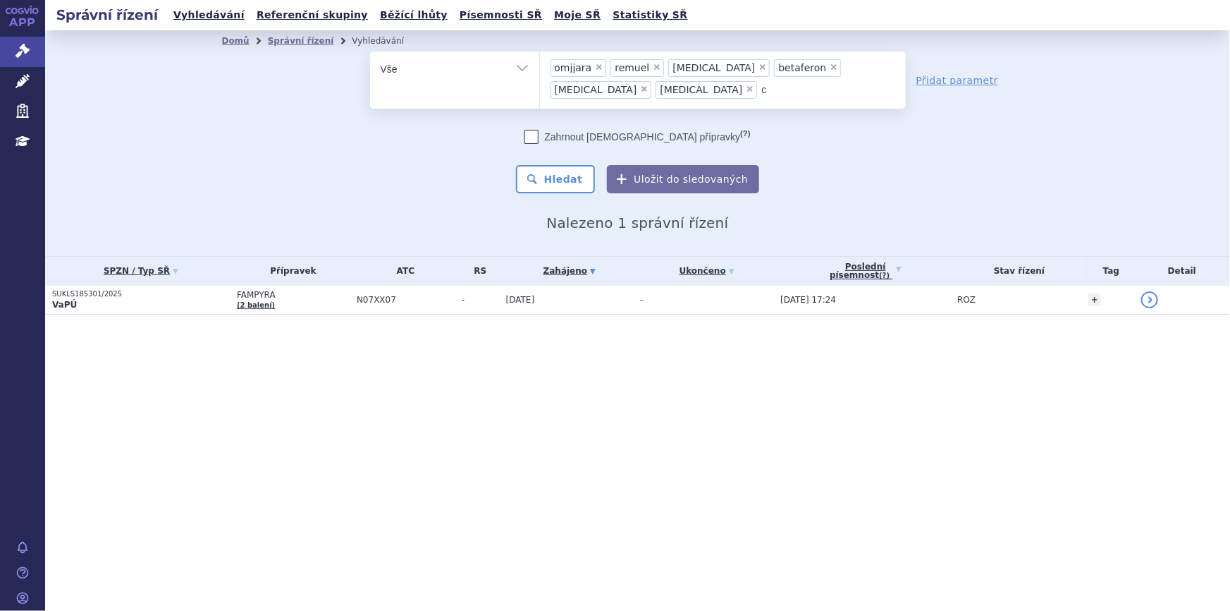
type input "co"
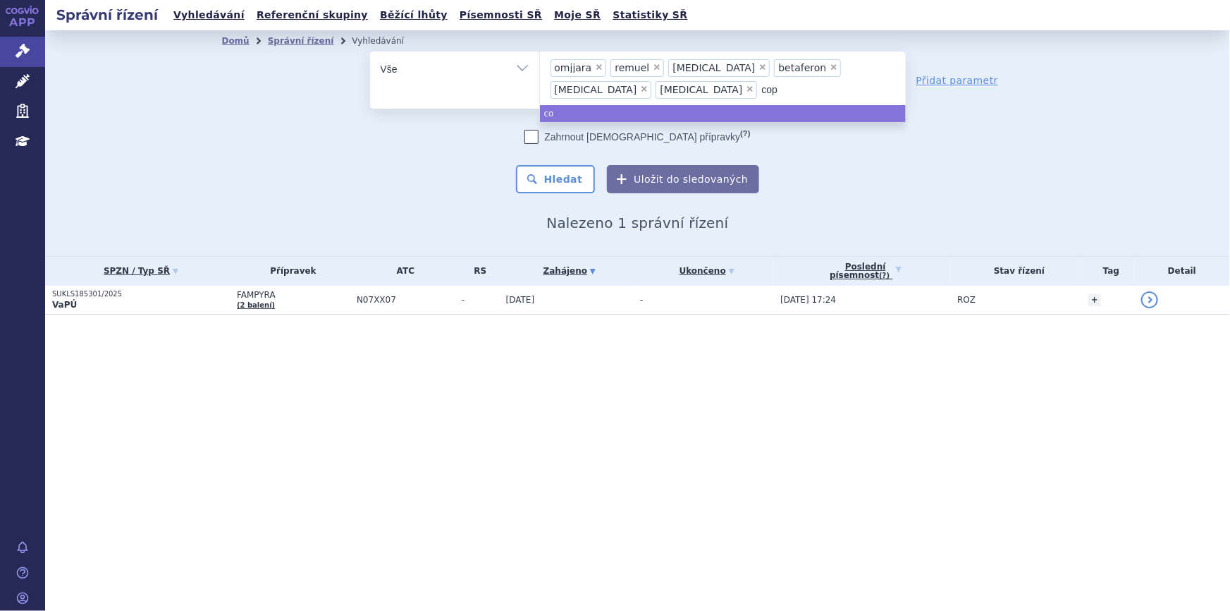
type input "copa"
type input "copax"
type input "copaxo"
type input "[MEDICAL_DATA]"
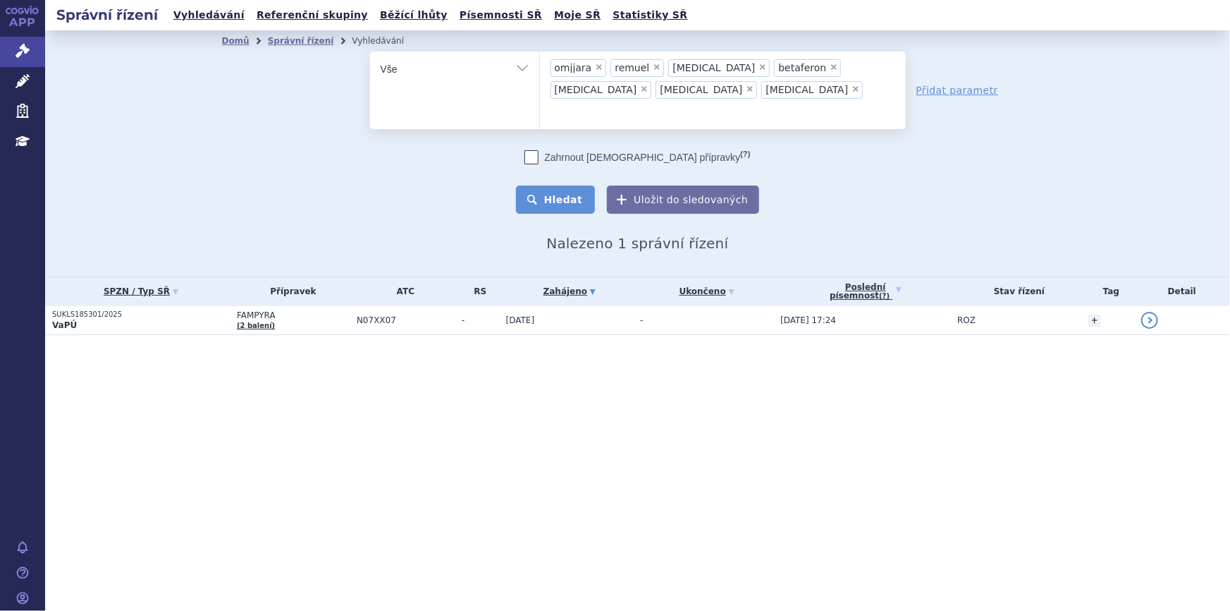
click at [556, 185] on button "Hledat" at bounding box center [556, 199] width 80 height 28
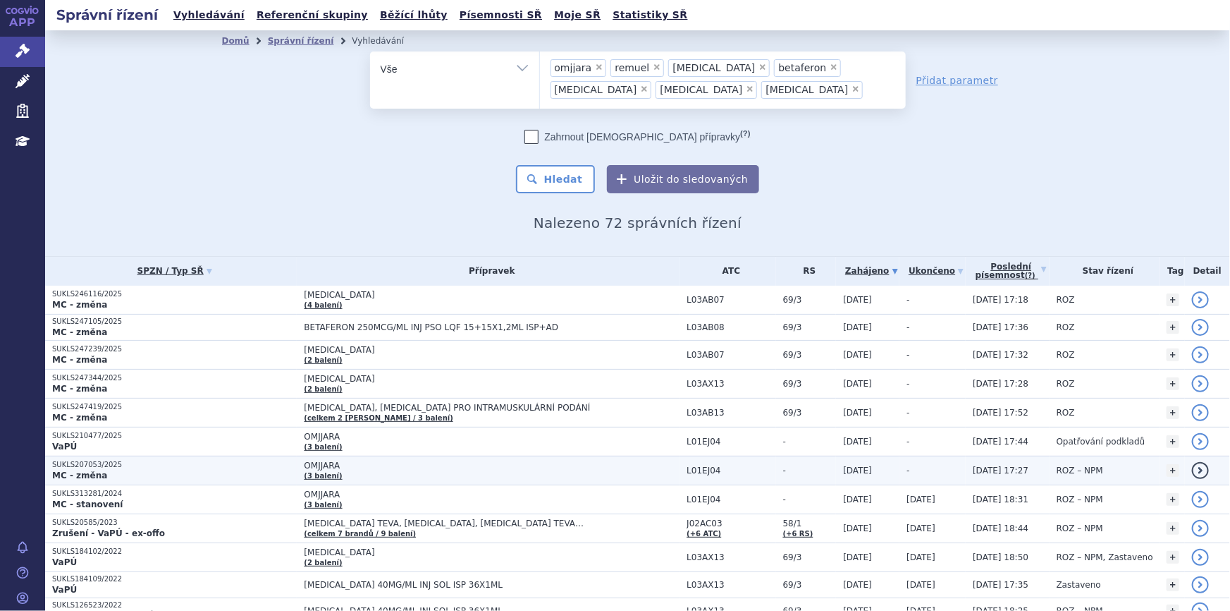
click at [625, 470] on td "OMJJARA (3 balení)" at bounding box center [488, 470] width 383 height 29
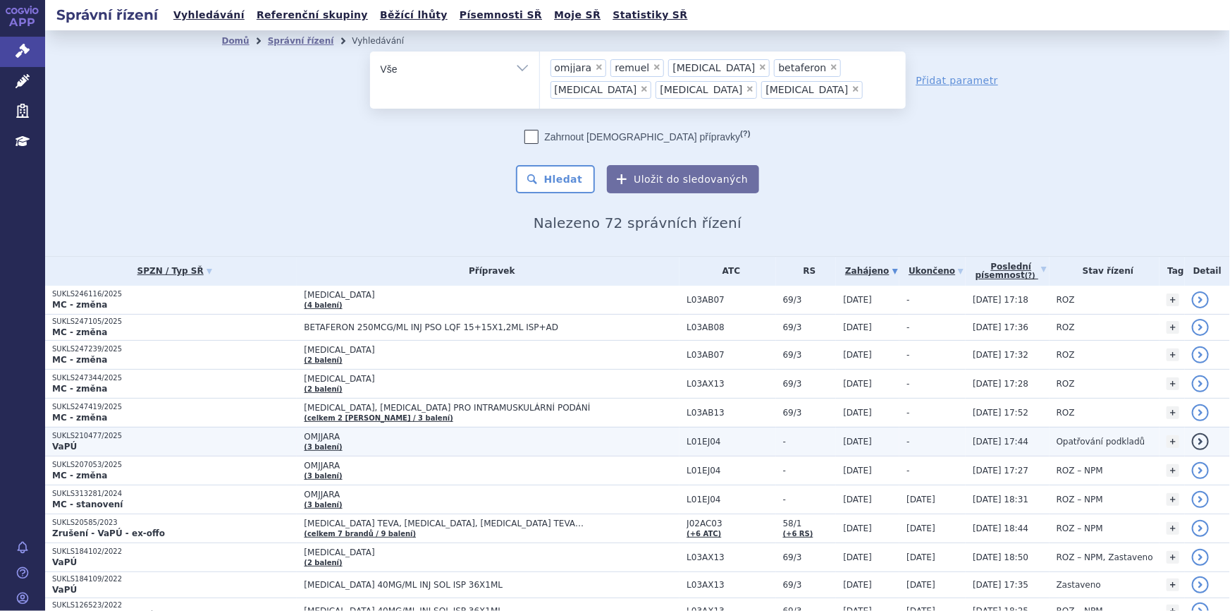
click at [607, 438] on span "OMJJARA" at bounding box center [480, 437] width 353 height 10
